Goal: Transaction & Acquisition: Obtain resource

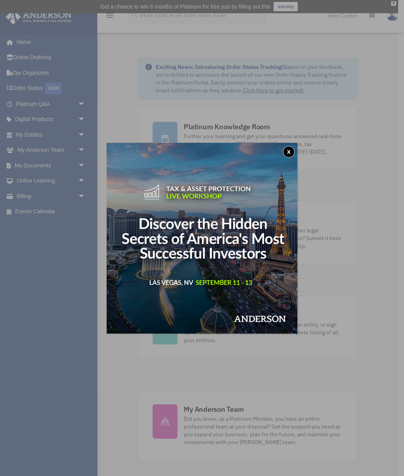
click at [257, 308] on img at bounding box center [202, 238] width 191 height 191
click at [288, 148] on button "x" at bounding box center [289, 152] width 12 height 12
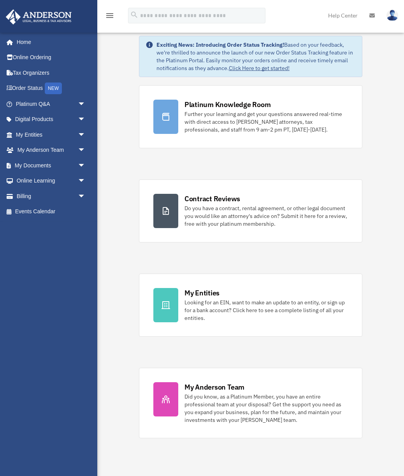
scroll to position [30, 0]
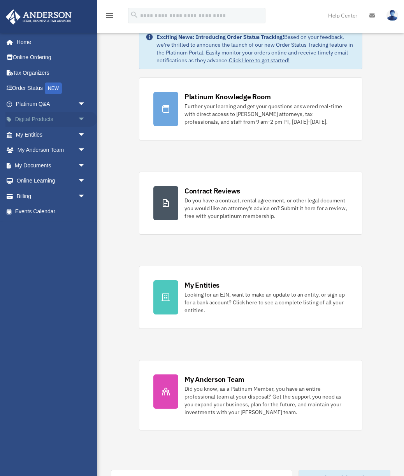
click at [84, 118] on span "arrow_drop_down" at bounding box center [86, 120] width 16 height 16
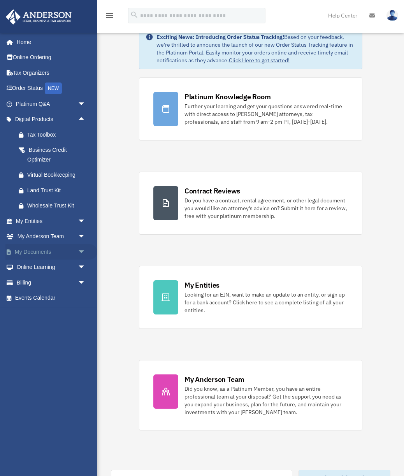
click at [82, 255] on span "arrow_drop_down" at bounding box center [86, 252] width 16 height 16
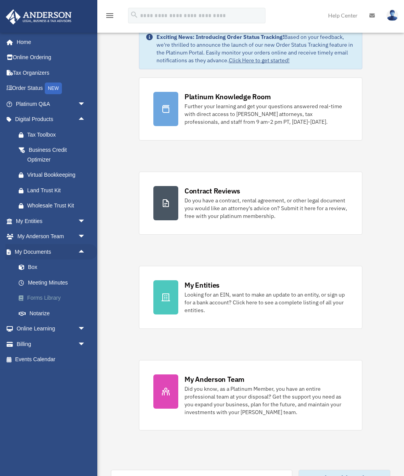
click at [31, 295] on link "Forms Library" at bounding box center [54, 298] width 86 height 16
click at [34, 297] on link "Forms Library" at bounding box center [54, 298] width 86 height 16
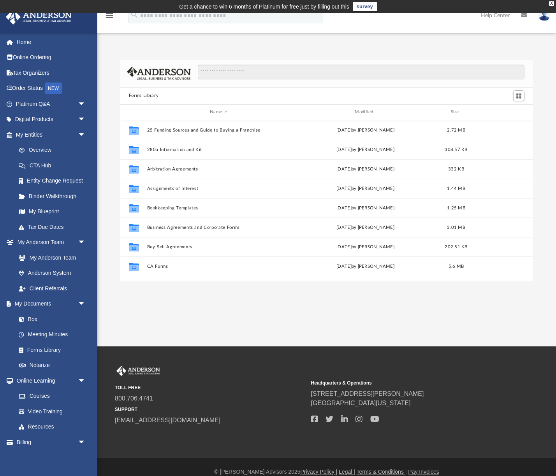
scroll to position [177, 413]
click at [237, 77] on input "Search files and folders" at bounding box center [361, 72] width 327 height 15
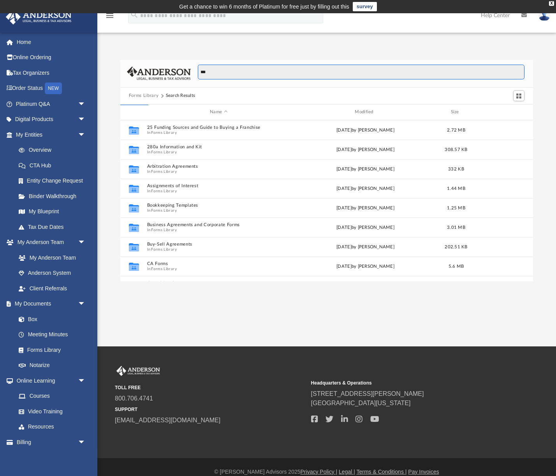
type input "***"
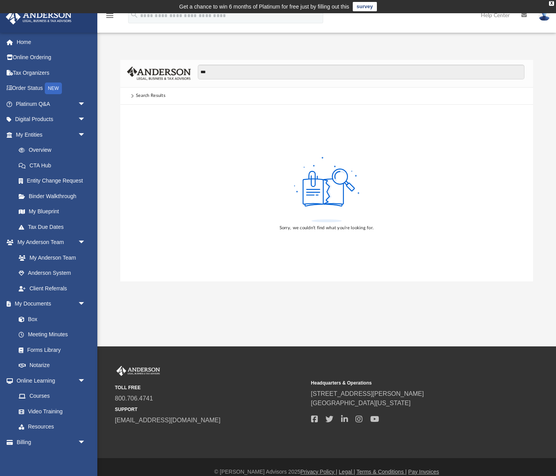
click at [132, 95] on span at bounding box center [132, 96] width 4 height 4
click at [209, 74] on input "***" at bounding box center [361, 72] width 327 height 15
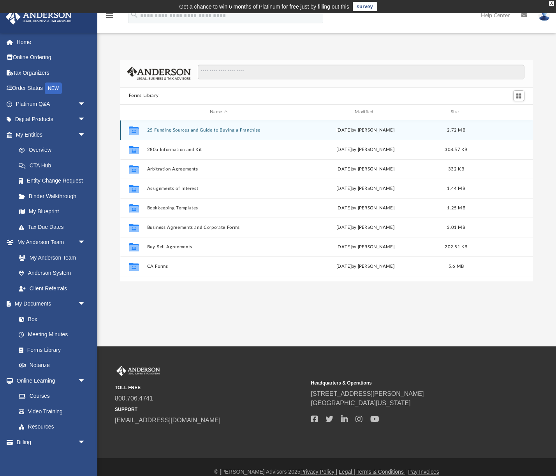
click at [158, 130] on button "25 Funding Sources and Guide to Buying a Franchise" at bounding box center [218, 130] width 143 height 5
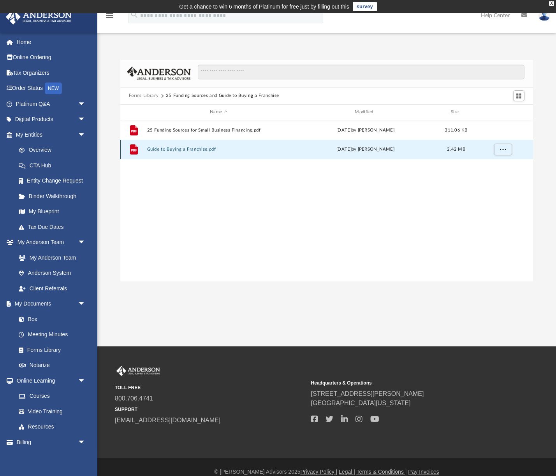
click at [158, 150] on button "Guide to Buying a Franchise.pdf" at bounding box center [218, 149] width 143 height 5
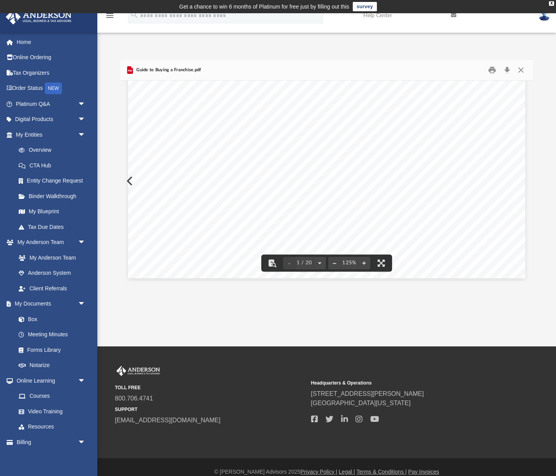
scroll to position [463, 0]
click at [404, 70] on button "Download" at bounding box center [507, 70] width 14 height 12
click at [244, 52] on div "Forms Library 25 Funding Sources and Guide to Buying a Franchise Name Modified …" at bounding box center [326, 163] width 458 height 238
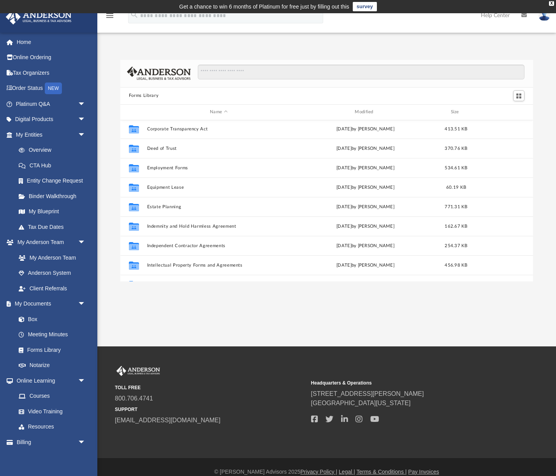
scroll to position [178, 0]
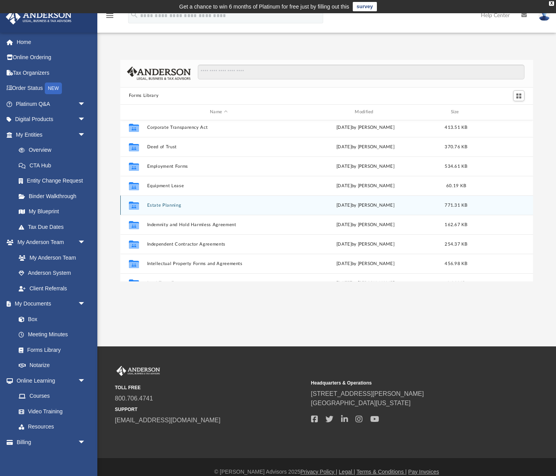
click at [203, 198] on div "Collaborated Folder Estate Planning Wed Oct 5 2022 by Mary Acree 771.31 KB" at bounding box center [326, 204] width 413 height 19
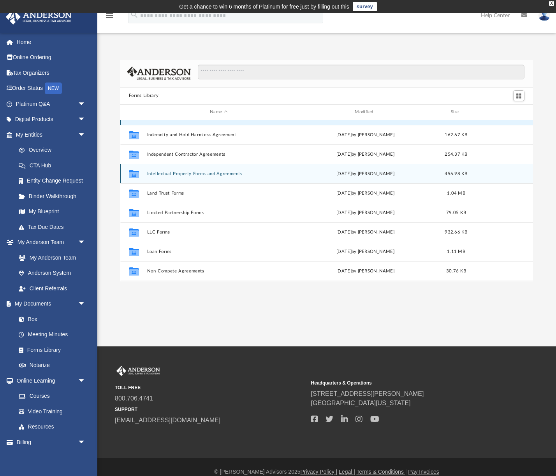
scroll to position [268, 0]
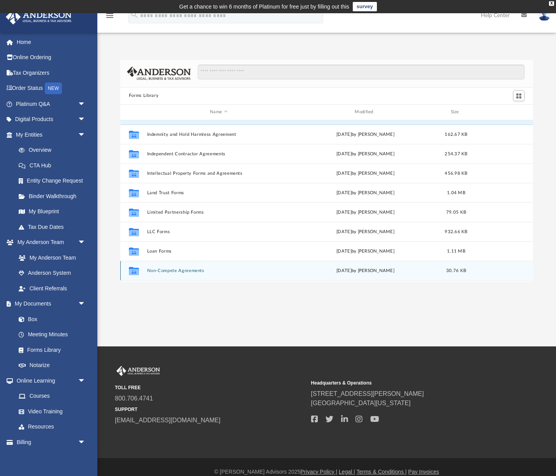
click at [188, 274] on div "Collaborated Folder Non-Compete Agreements Wed Oct 5 2022 by Michael Bowman 30.…" at bounding box center [326, 270] width 413 height 19
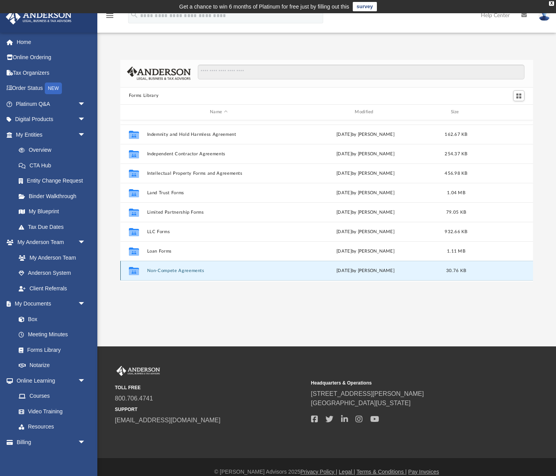
click at [198, 268] on button "Non-Compete Agreements" at bounding box center [218, 270] width 143 height 5
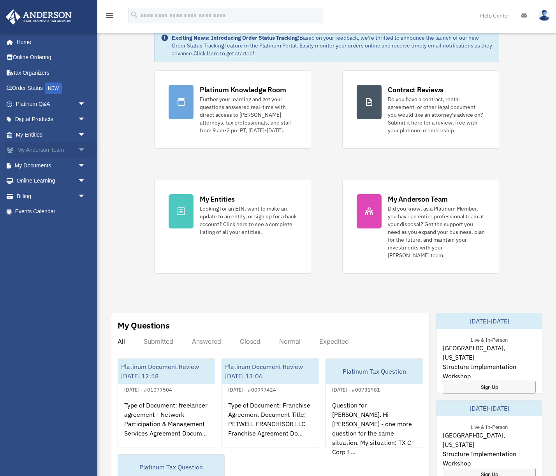
scroll to position [36, 0]
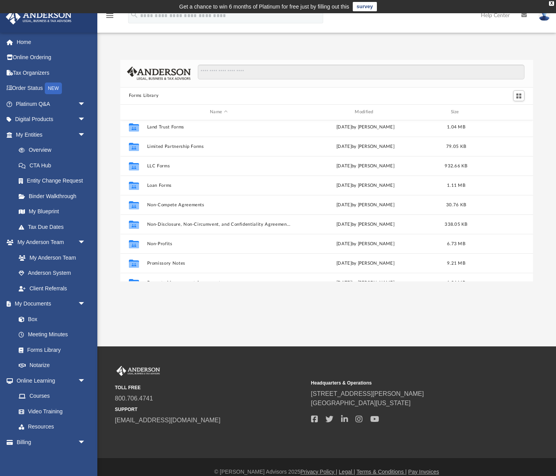
scroll to position [396, 0]
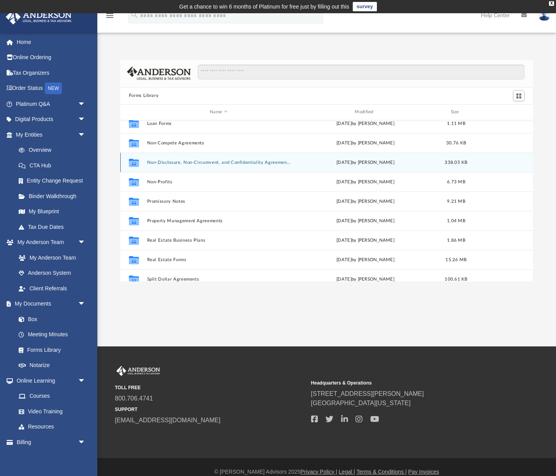
click at [158, 162] on button "Non-Disclosure, Non-Circumvent, and Confidentiality Agreements" at bounding box center [218, 162] width 143 height 5
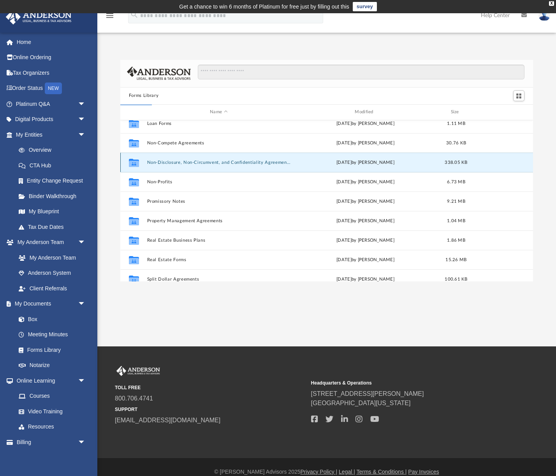
scroll to position [0, 0]
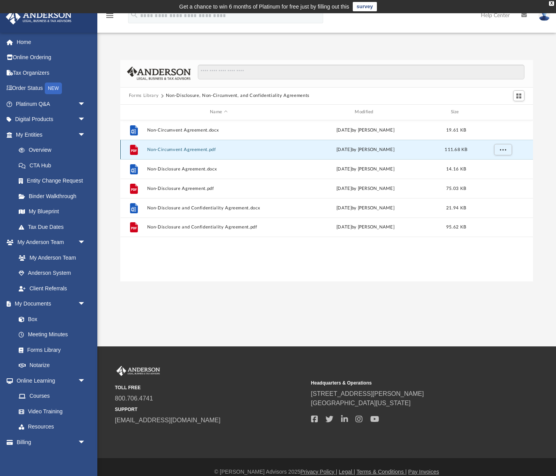
click at [165, 150] on button "Non-Circumvent Agreement.pdf" at bounding box center [218, 149] width 143 height 5
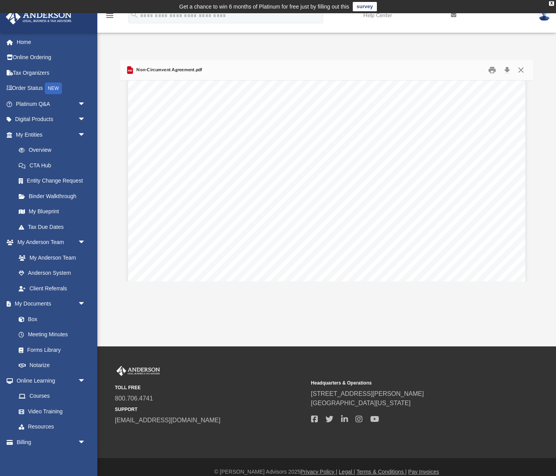
scroll to position [1176, 0]
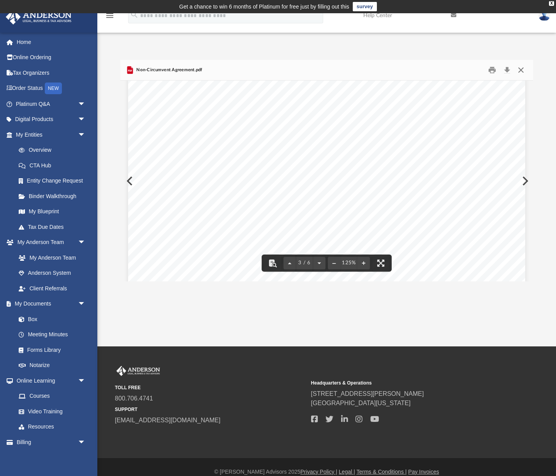
click at [516, 68] on button "Close" at bounding box center [521, 70] width 14 height 12
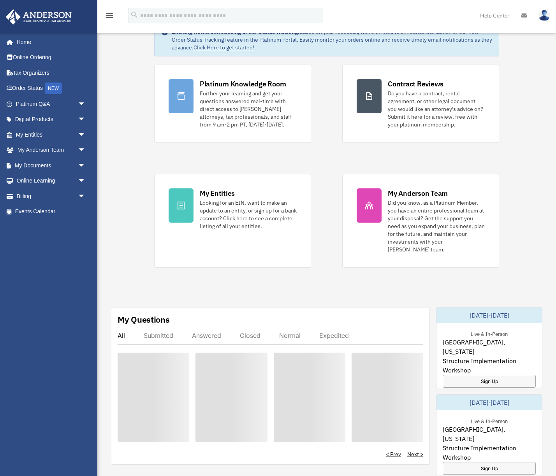
scroll to position [36, 0]
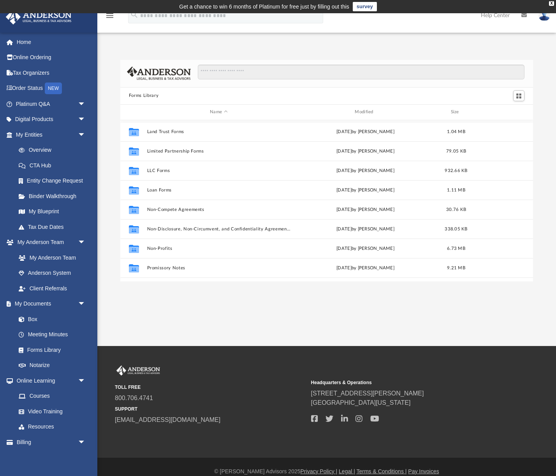
scroll to position [353, 0]
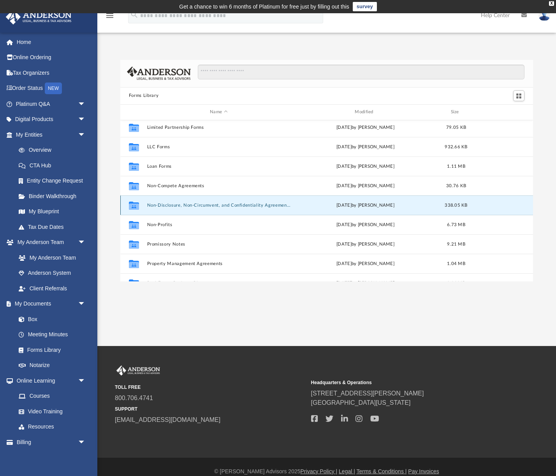
click at [162, 205] on button "Non-Disclosure, Non-Circumvent, and Confidentiality Agreements" at bounding box center [218, 205] width 143 height 5
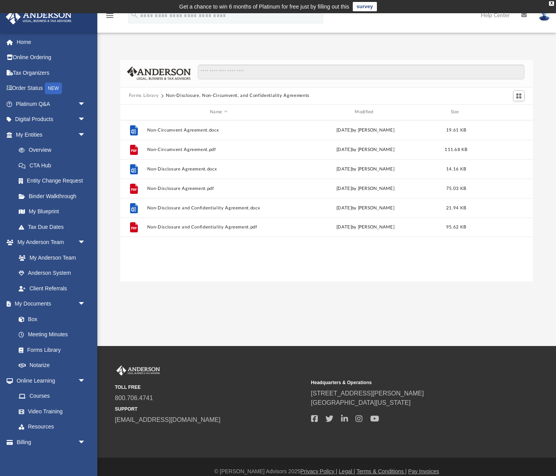
scroll to position [0, 0]
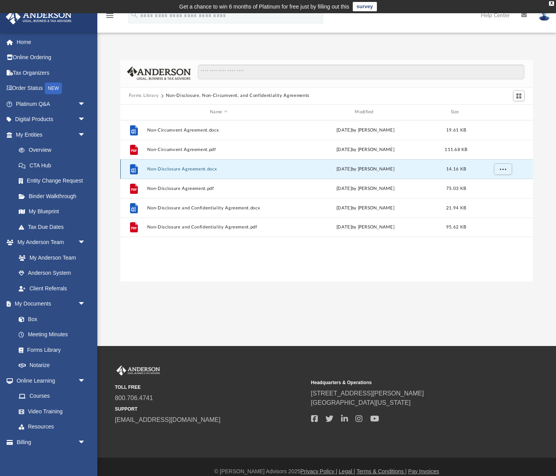
click at [161, 170] on button "Non-Disclosure Agreement.docx" at bounding box center [218, 169] width 143 height 5
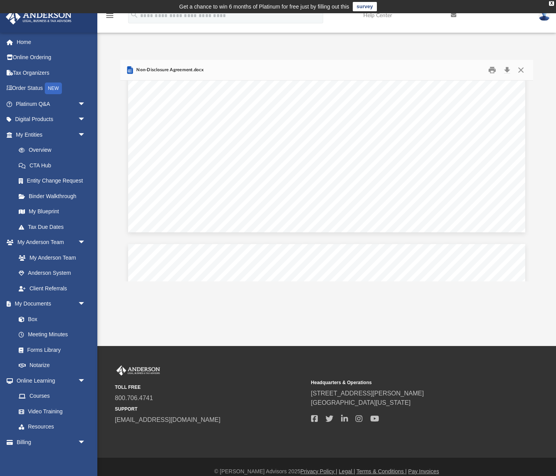
scroll to position [1089, 0]
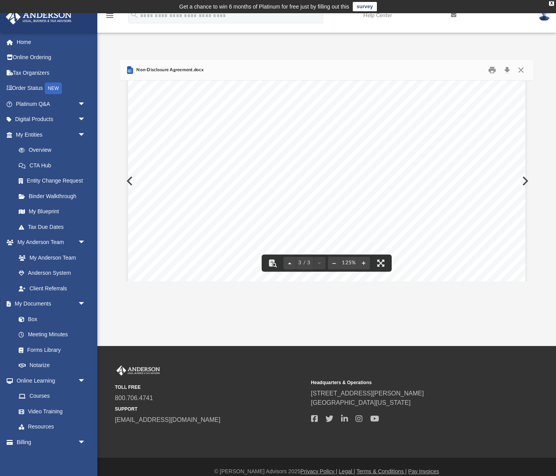
click at [289, 165] on span "shall" at bounding box center [294, 162] width 15 height 8
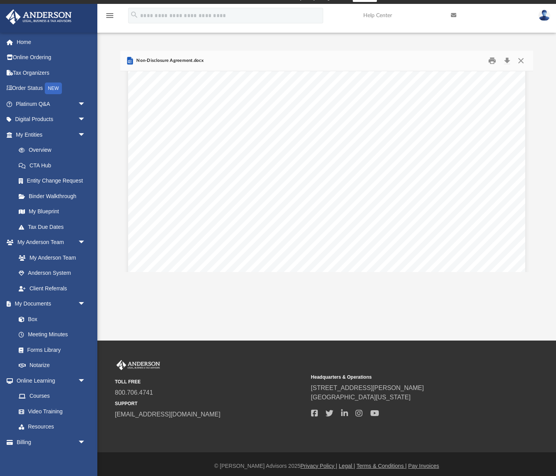
scroll to position [0, 0]
click at [508, 60] on button "Download" at bounding box center [507, 60] width 14 height 12
